Goal: Information Seeking & Learning: Stay updated

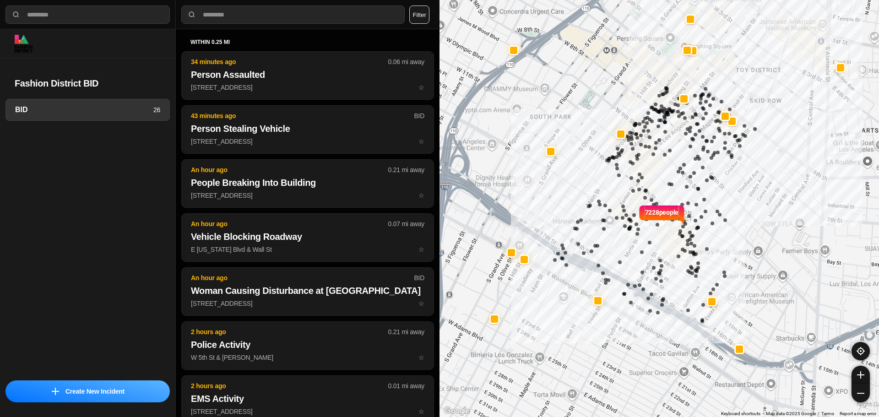
select select "*"
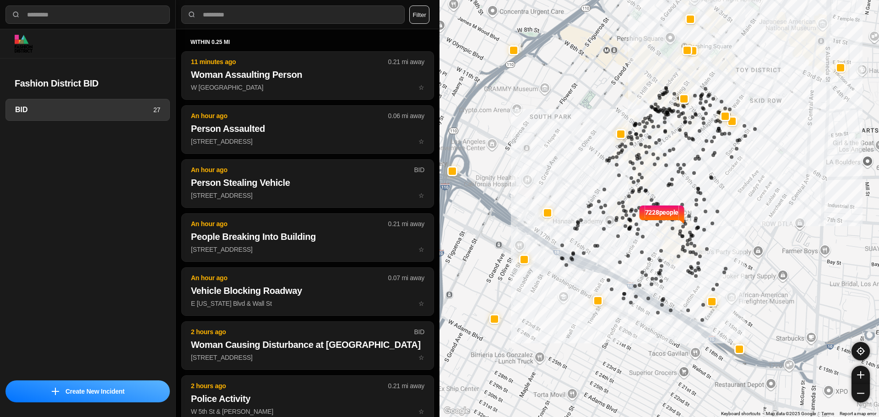
select select "*"
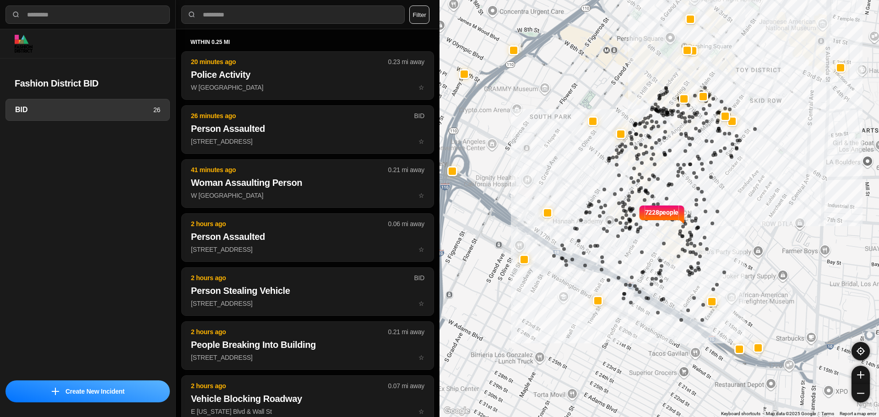
select select "*"
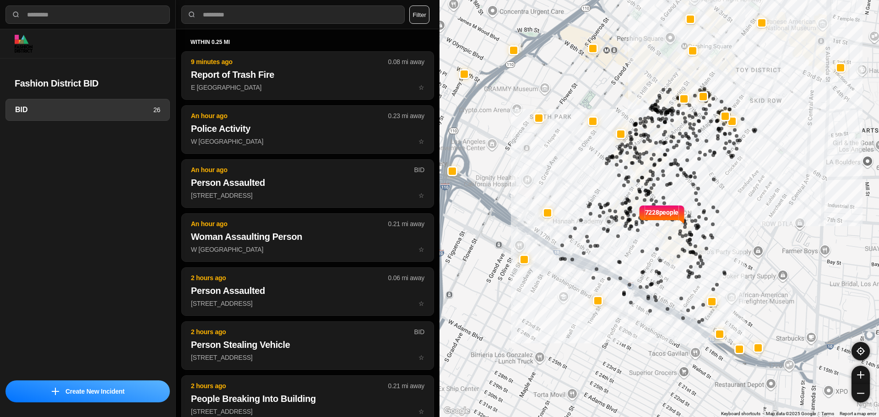
select select "*"
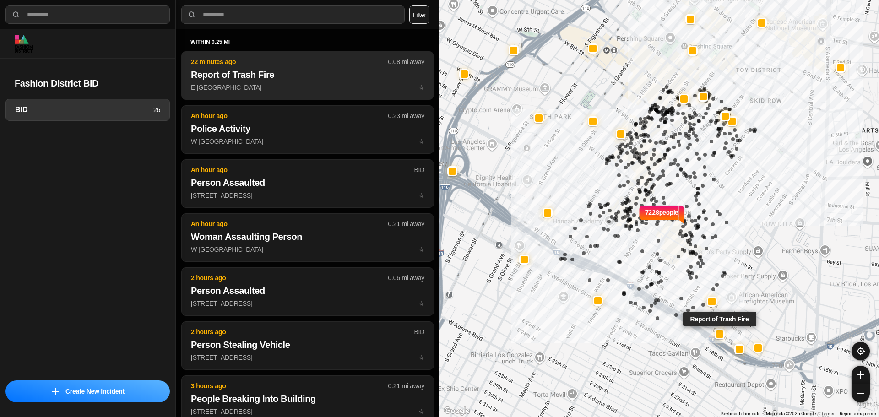
click at [283, 57] on p "22 minutes ago" at bounding box center [289, 61] width 197 height 9
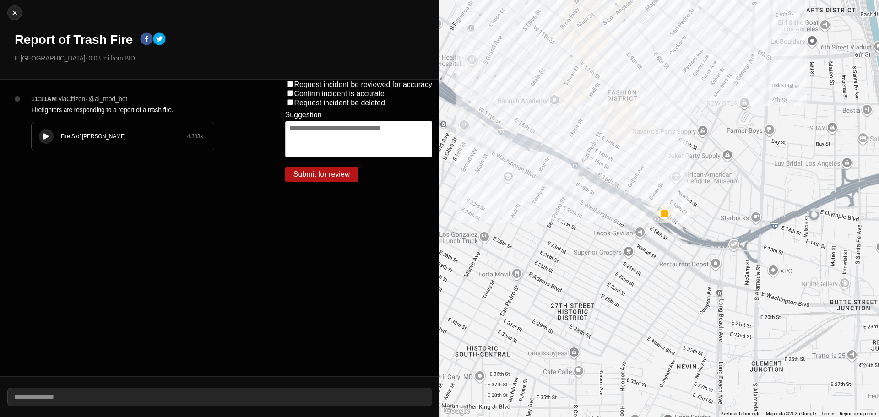
click at [54, 134] on div "Fire S of Mulholland 4.383 s" at bounding box center [123, 136] width 182 height 28
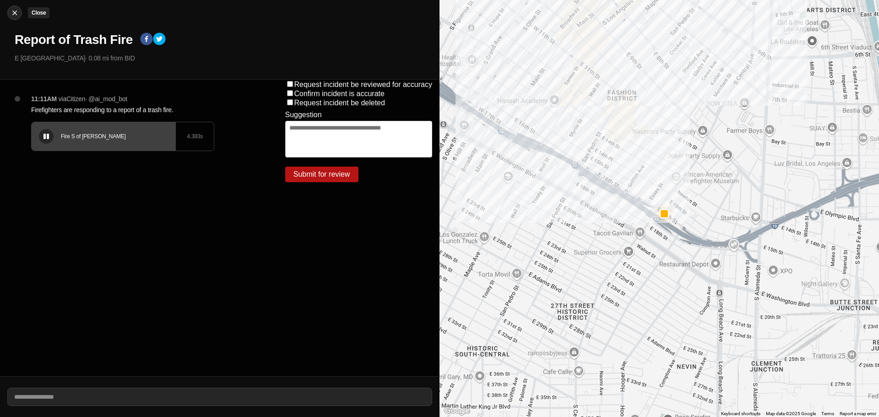
click at [17, 11] on img at bounding box center [14, 12] width 9 height 9
select select "*"
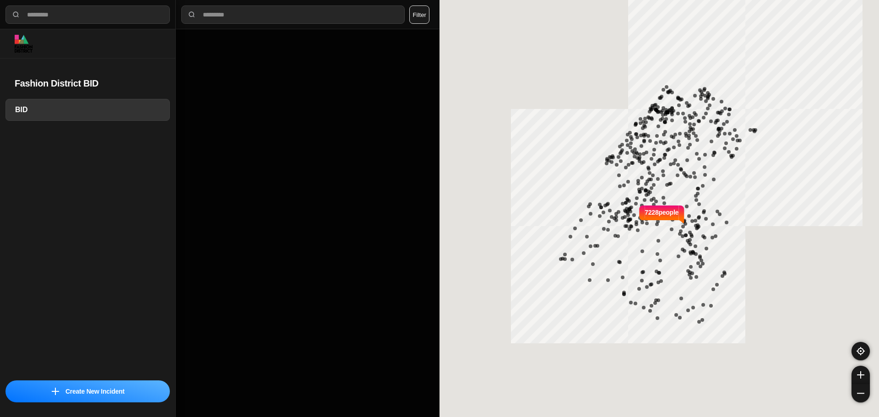
select select "*"
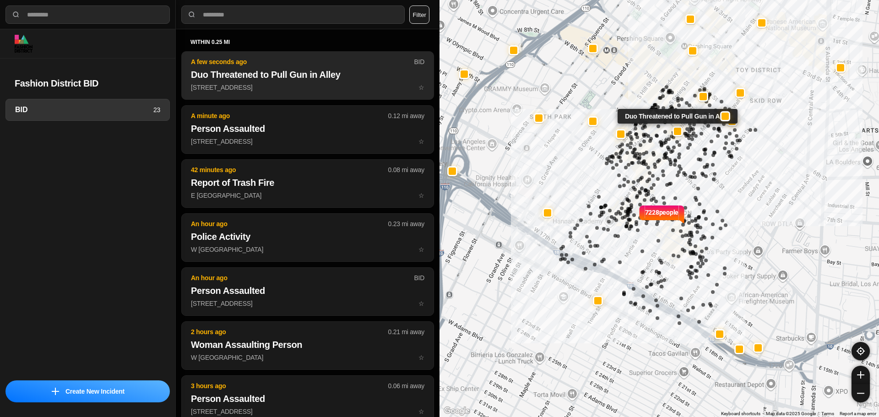
click at [254, 71] on h2 "Duo Threatened to Pull Gun in Alley" at bounding box center [308, 74] width 234 height 13
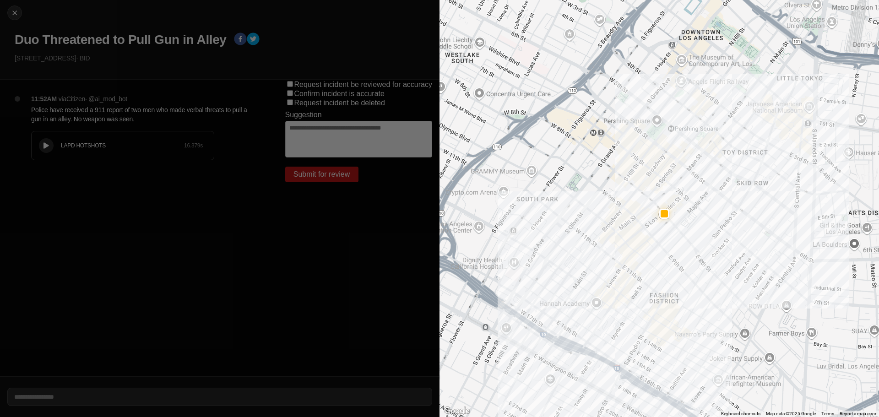
click at [62, 147] on div "LAPD HOTSHOTS" at bounding box center [122, 145] width 123 height 7
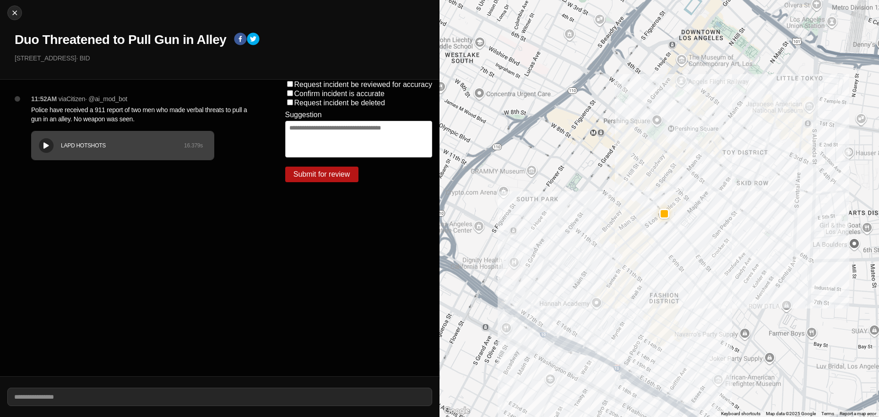
click at [42, 151] on button at bounding box center [46, 145] width 15 height 15
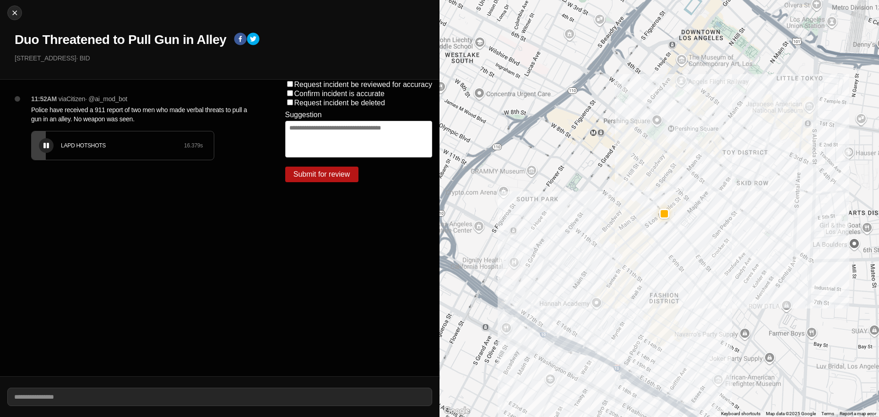
click at [46, 146] on icon at bounding box center [46, 146] width 5 height 6
click at [38, 150] on div "LAPD HOTSHOTS 16.379 s" at bounding box center [123, 145] width 182 height 28
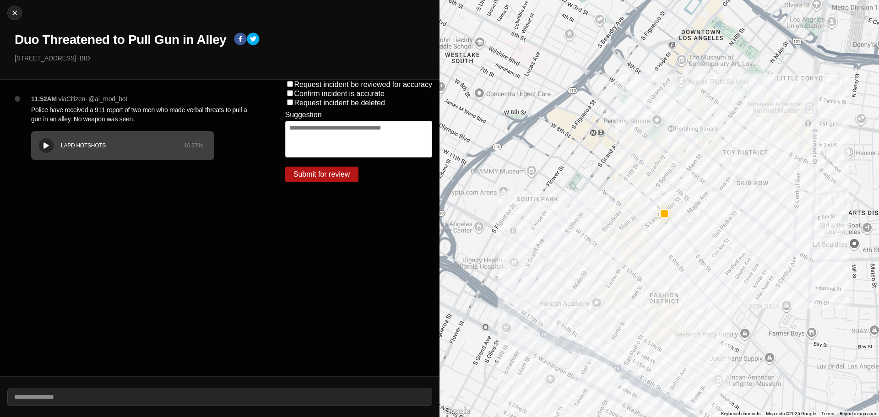
click at [235, 151] on div "11:52AM via Citizen · @ ai_mod_bot Police have received a 911 report of two men…" at bounding box center [144, 136] width 240 height 84
click at [12, 12] on img at bounding box center [14, 12] width 9 height 9
select select "*"
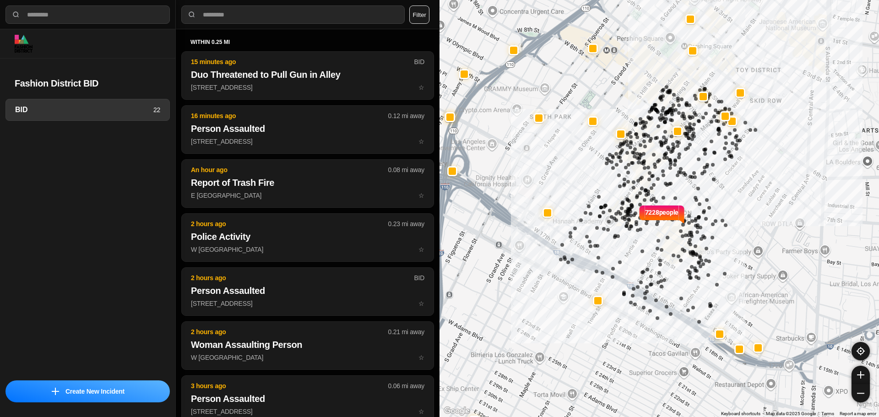
select select "*"
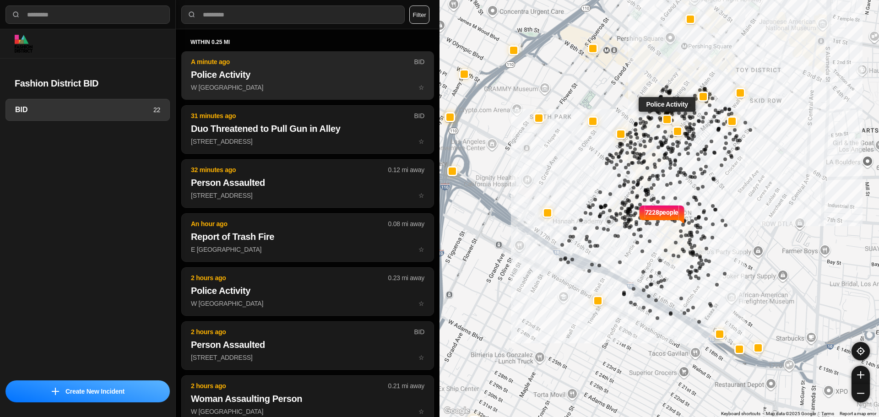
click at [280, 65] on p "A minute ago" at bounding box center [302, 61] width 223 height 9
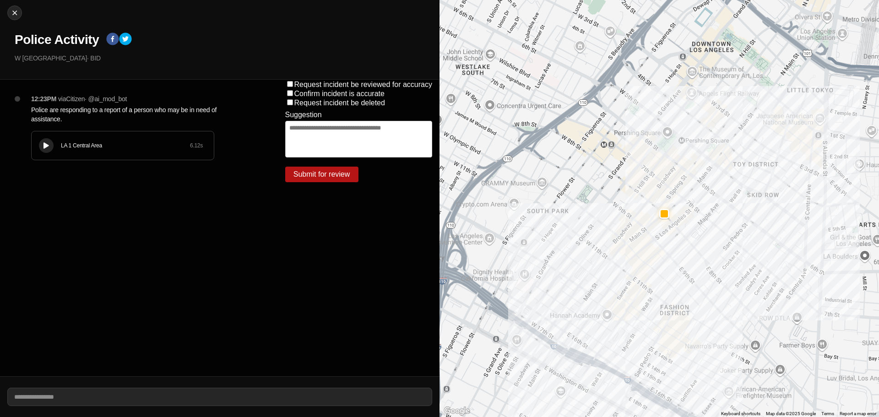
click at [46, 144] on icon at bounding box center [46, 146] width 5 height 6
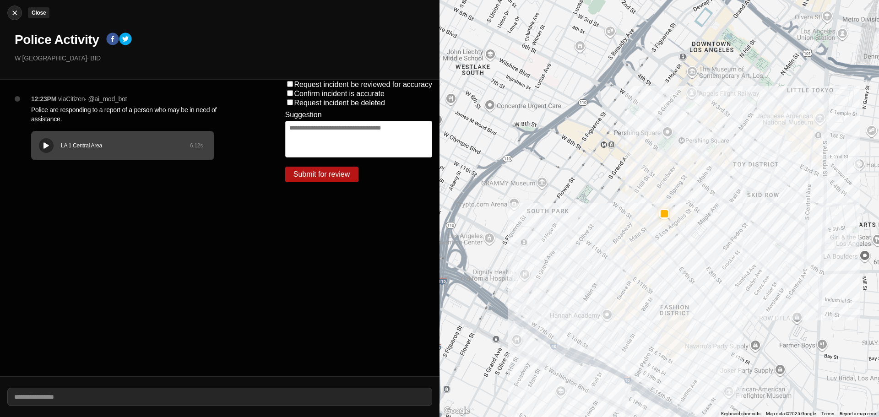
click at [13, 11] on img at bounding box center [14, 12] width 9 height 9
select select "*"
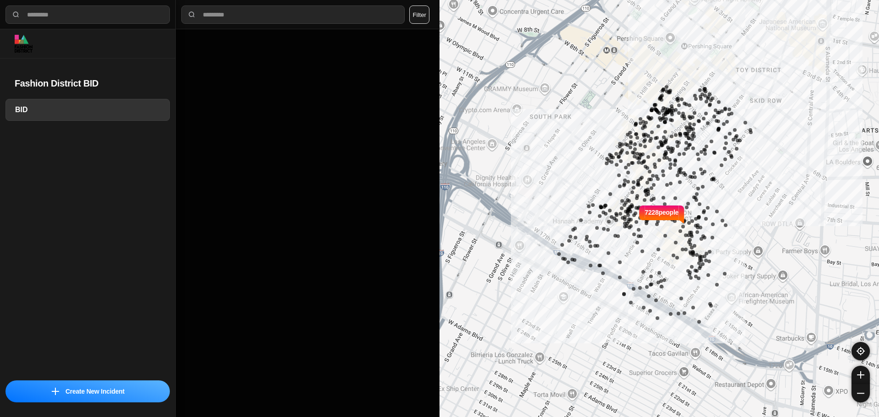
select select "*"
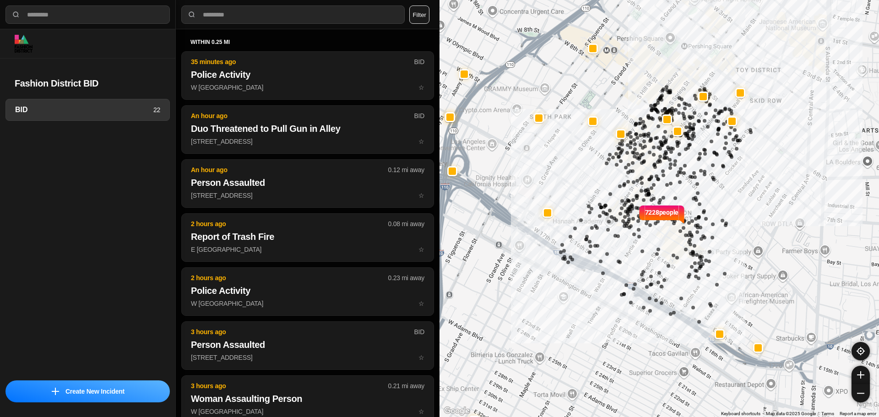
select select "*"
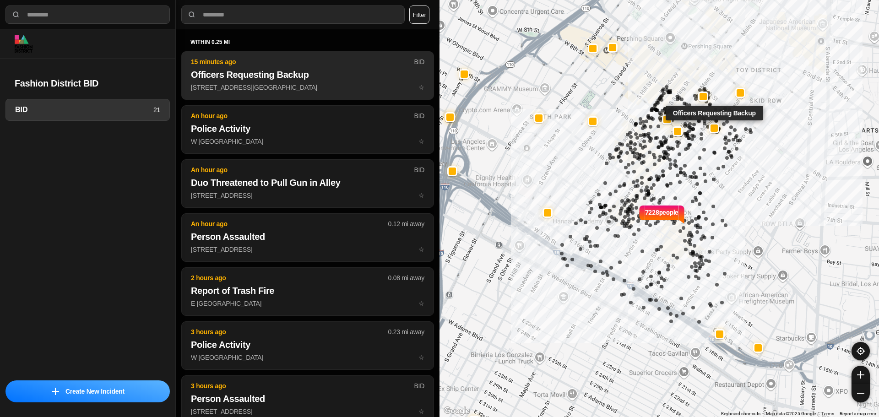
click at [344, 77] on h2 "Officers Requesting Backup" at bounding box center [308, 74] width 234 height 13
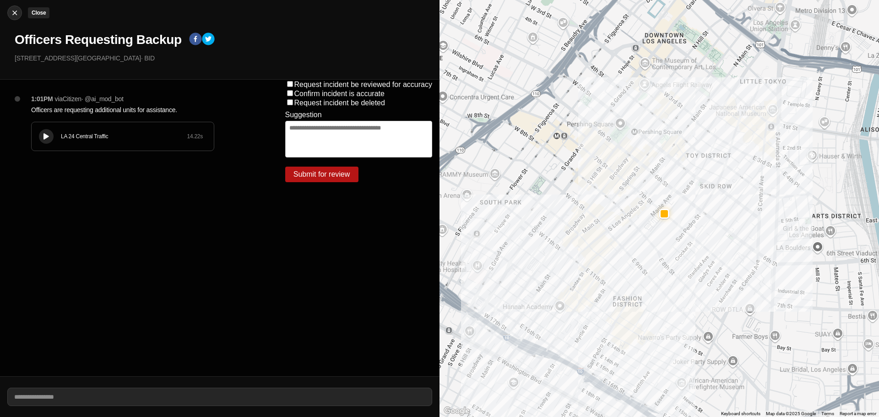
click at [11, 7] on div "Close Officers Requesting Backup E 7th St & Maple Ave · BID" at bounding box center [220, 40] width 440 height 80
click at [12, 10] on img at bounding box center [14, 12] width 9 height 9
select select "*"
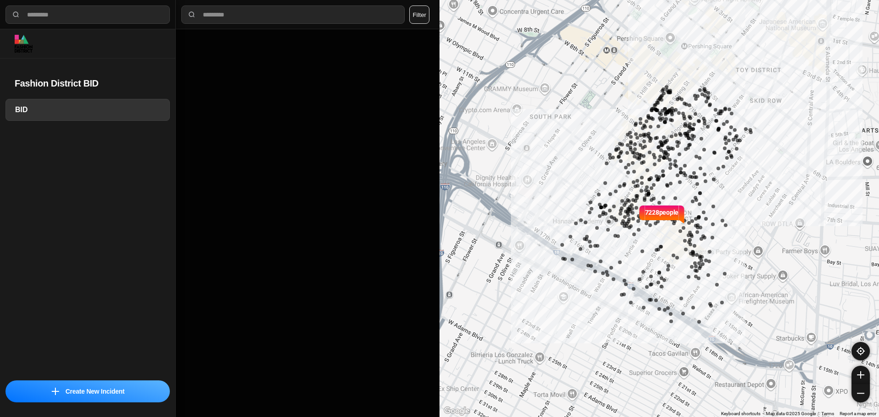
click at [522, 72] on div "7228 people" at bounding box center [660, 208] width 440 height 417
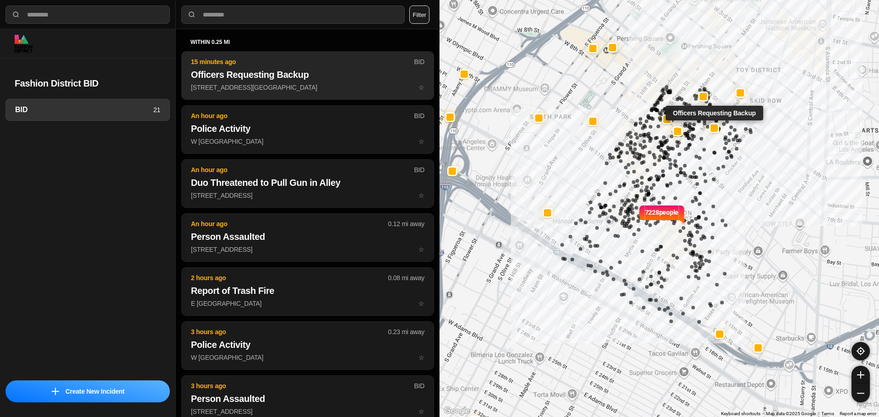
click at [274, 72] on h2 "Officers Requesting Backup" at bounding box center [308, 74] width 234 height 13
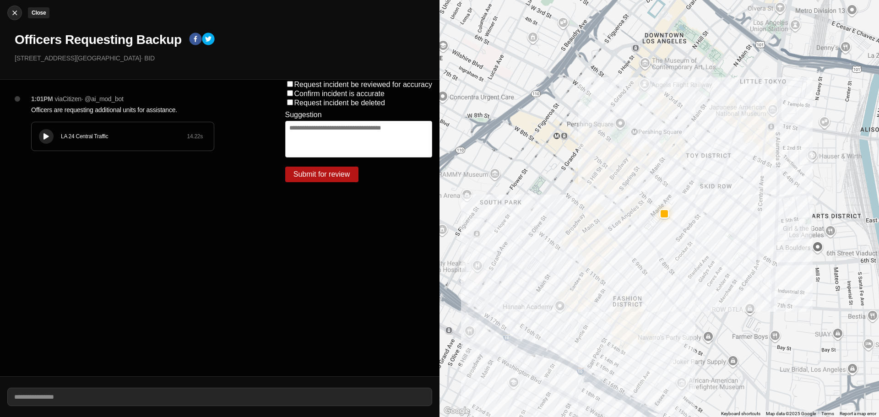
click at [11, 6] on div "Close Officers Requesting Backup E 7th St & Maple Ave · BID" at bounding box center [220, 40] width 440 height 80
click at [11, 9] on img at bounding box center [14, 12] width 9 height 9
select select "*"
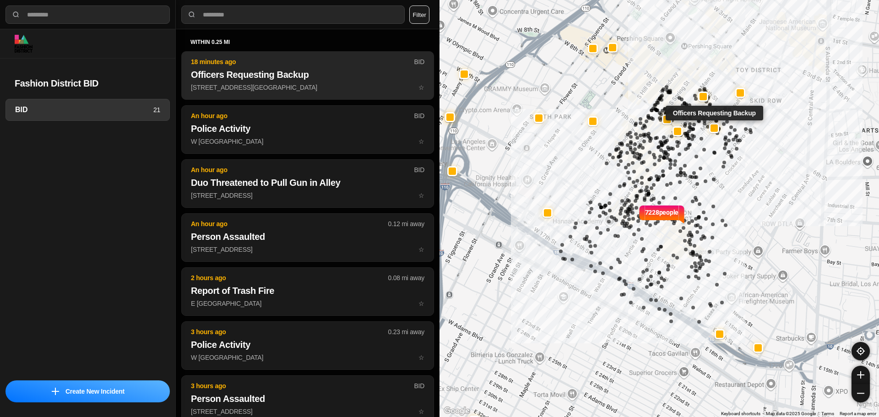
click at [268, 79] on h2 "Officers Requesting Backup" at bounding box center [308, 74] width 234 height 13
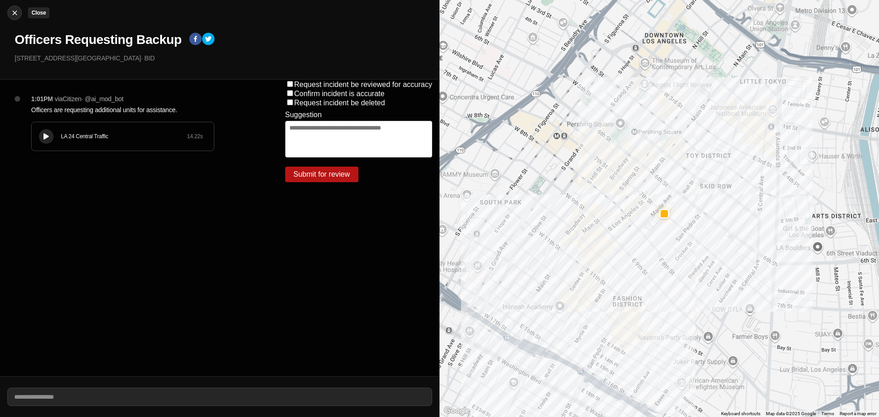
click at [12, 11] on img at bounding box center [14, 12] width 9 height 9
select select "*"
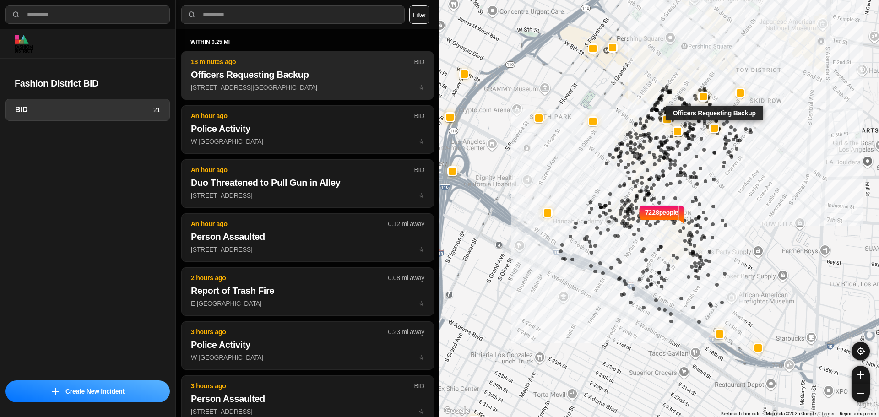
click at [235, 70] on h2 "Officers Requesting Backup" at bounding box center [308, 74] width 234 height 13
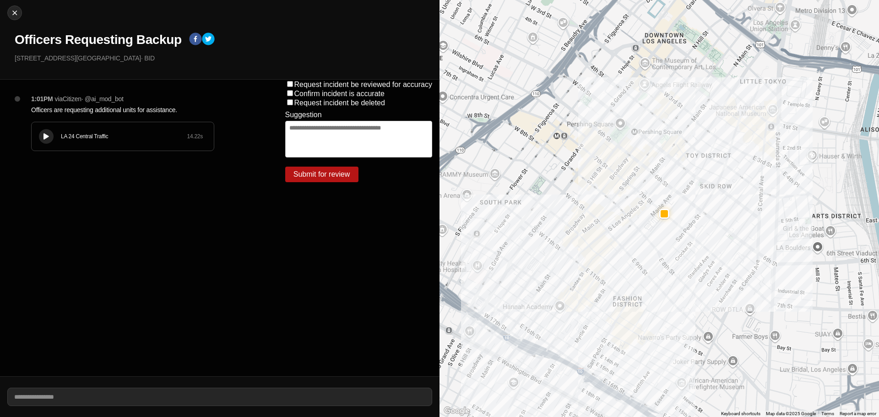
click at [41, 133] on button at bounding box center [46, 136] width 15 height 15
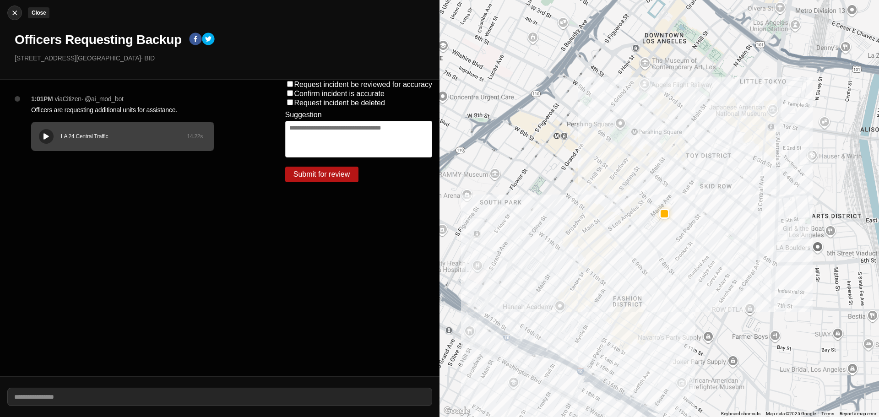
click at [18, 7] on button "Close" at bounding box center [14, 12] width 15 height 15
select select "*"
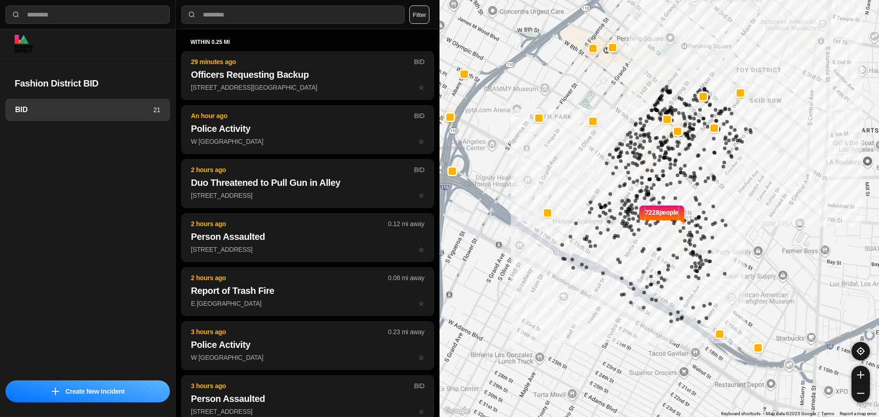
select select "*"
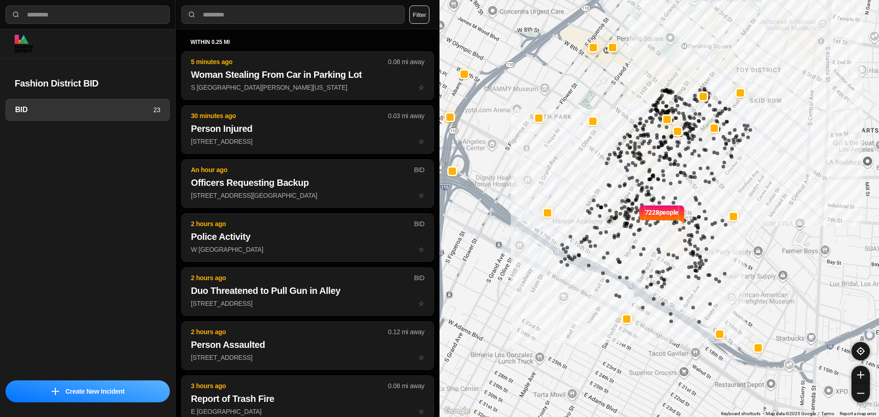
select select "*"
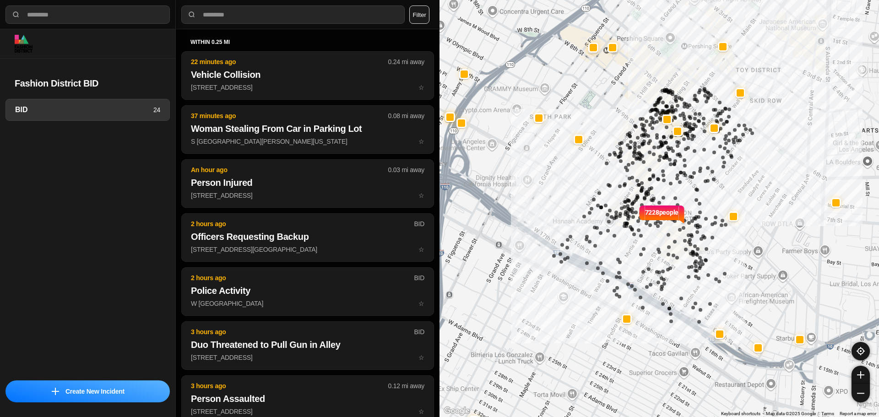
select select "*"
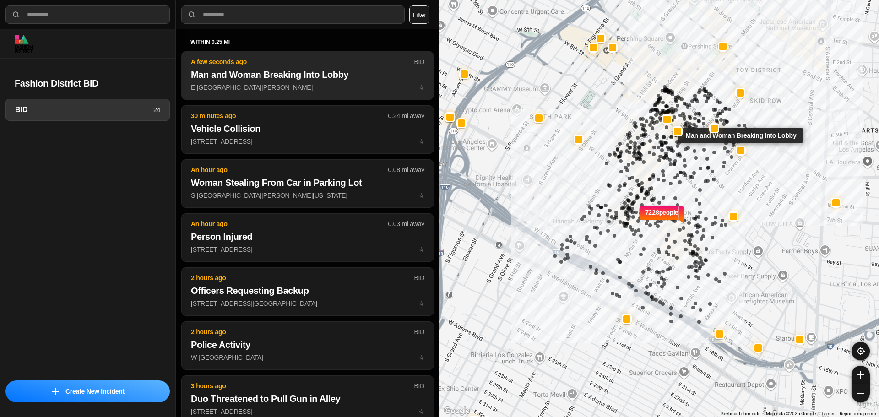
click at [305, 80] on h2 "Man and Woman Breaking Into Lobby" at bounding box center [308, 74] width 234 height 13
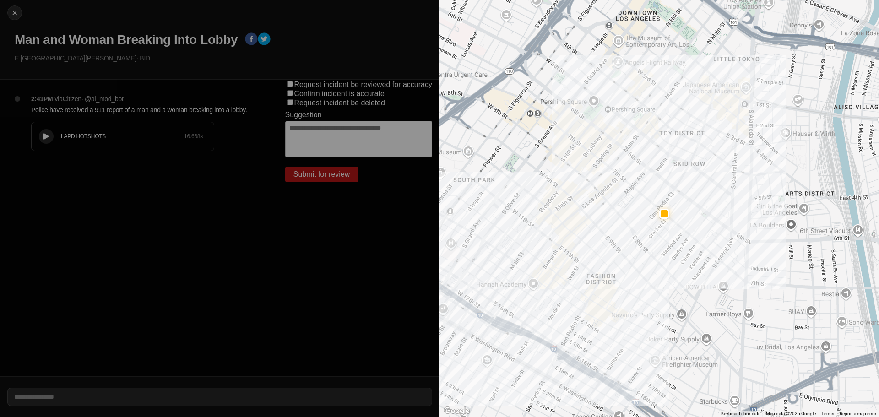
click at [45, 129] on div "LAPD HOTSHOTS 16.668 s" at bounding box center [123, 136] width 182 height 28
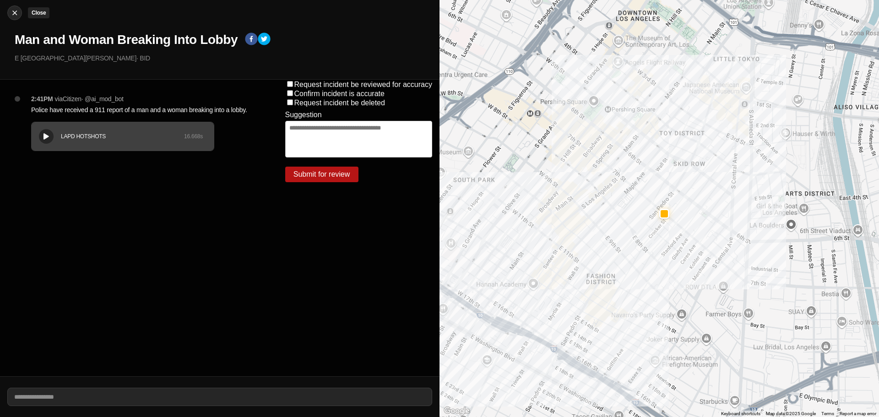
click at [17, 11] on img at bounding box center [14, 12] width 9 height 9
select select "*"
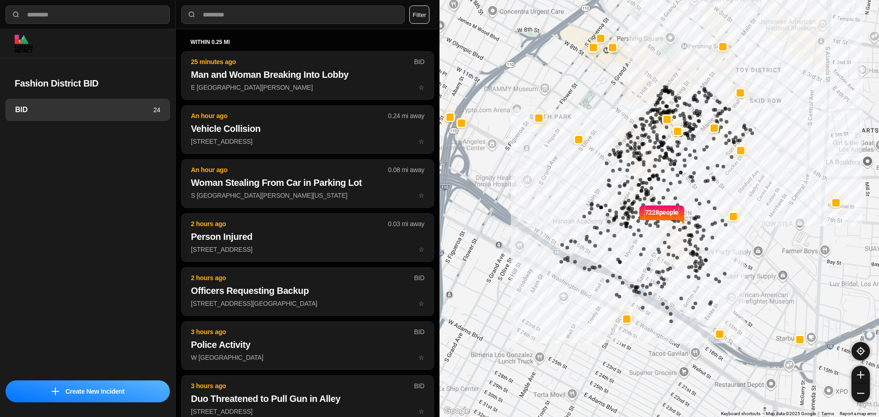
select select "*"
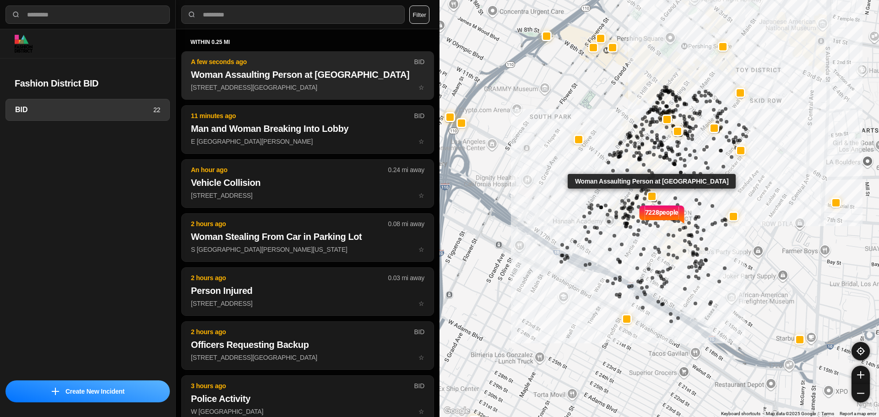
click at [370, 87] on p "[STREET_ADDRESS][GEOGRAPHIC_DATA] ☆" at bounding box center [308, 87] width 234 height 9
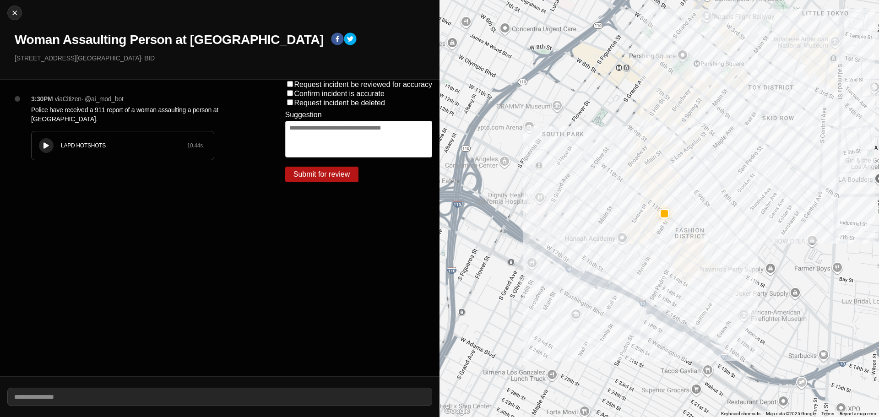
click at [41, 149] on button at bounding box center [46, 145] width 15 height 15
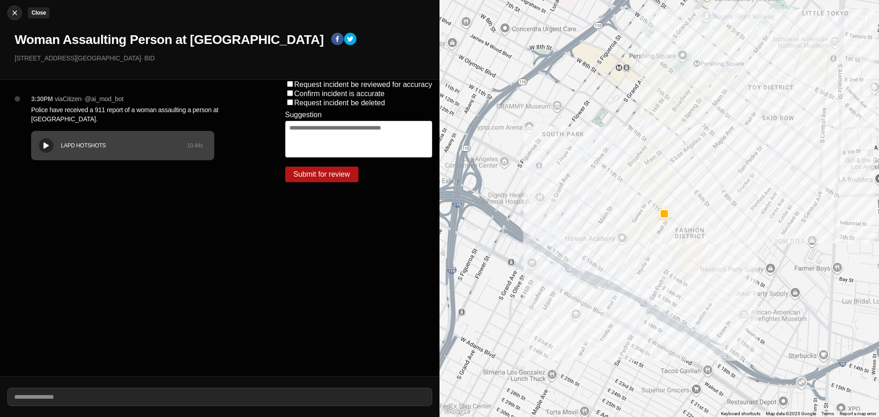
click at [22, 11] on button "Close" at bounding box center [14, 12] width 15 height 15
select select "*"
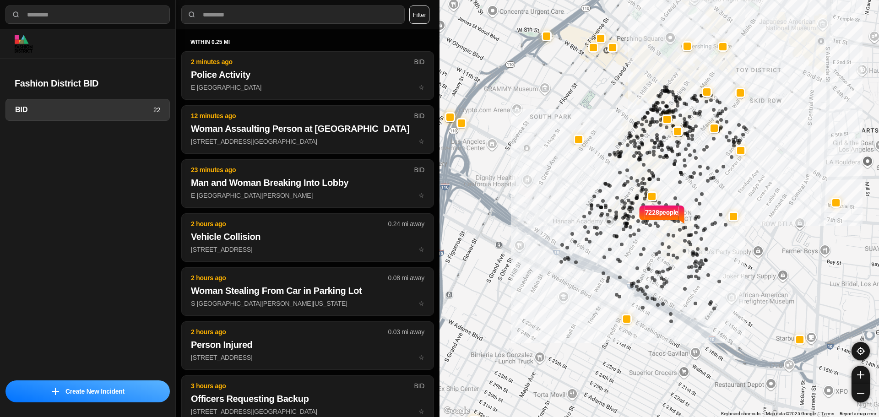
select select "*"
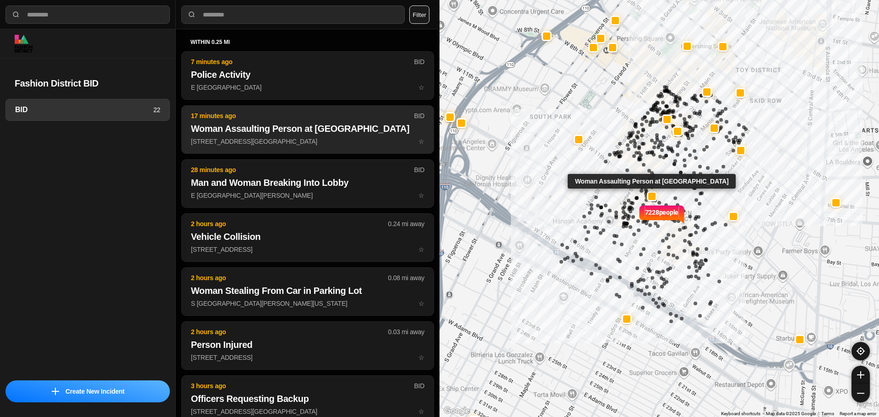
click at [299, 138] on p "[STREET_ADDRESS][GEOGRAPHIC_DATA] ☆" at bounding box center [308, 141] width 234 height 9
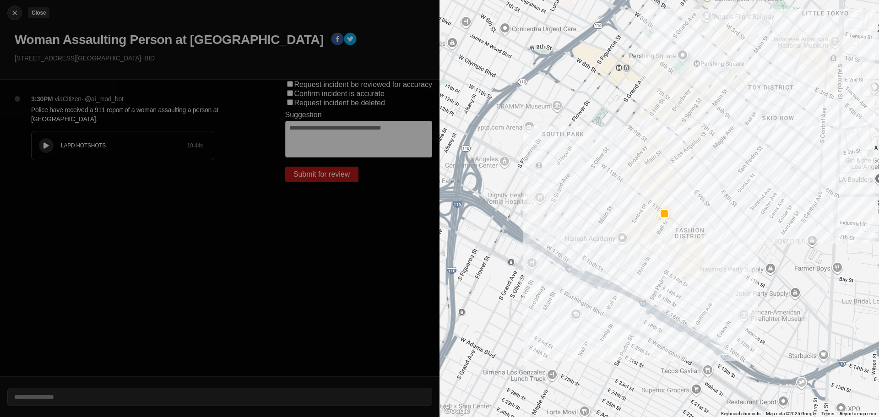
click at [14, 15] on img at bounding box center [14, 12] width 9 height 9
select select "*"
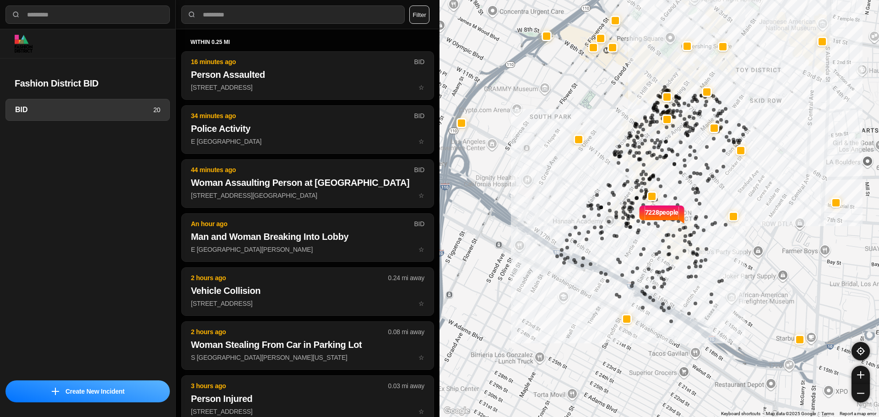
select select "*"
